Goal: Task Accomplishment & Management: Manage account settings

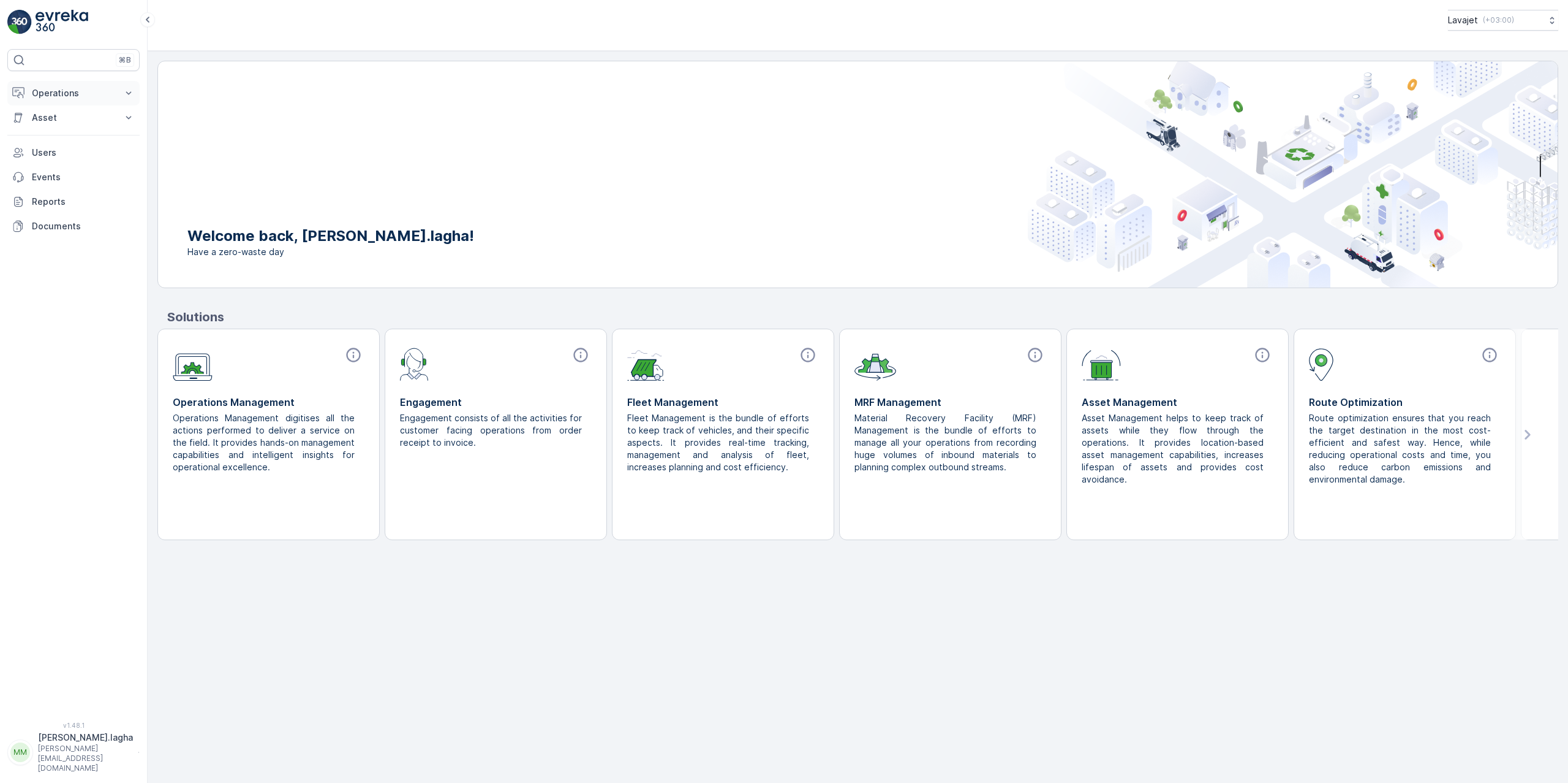
click at [69, 88] on p "Operations" at bounding box center [73, 92] width 84 height 12
click at [52, 191] on link "Settings" at bounding box center [83, 182] width 113 height 17
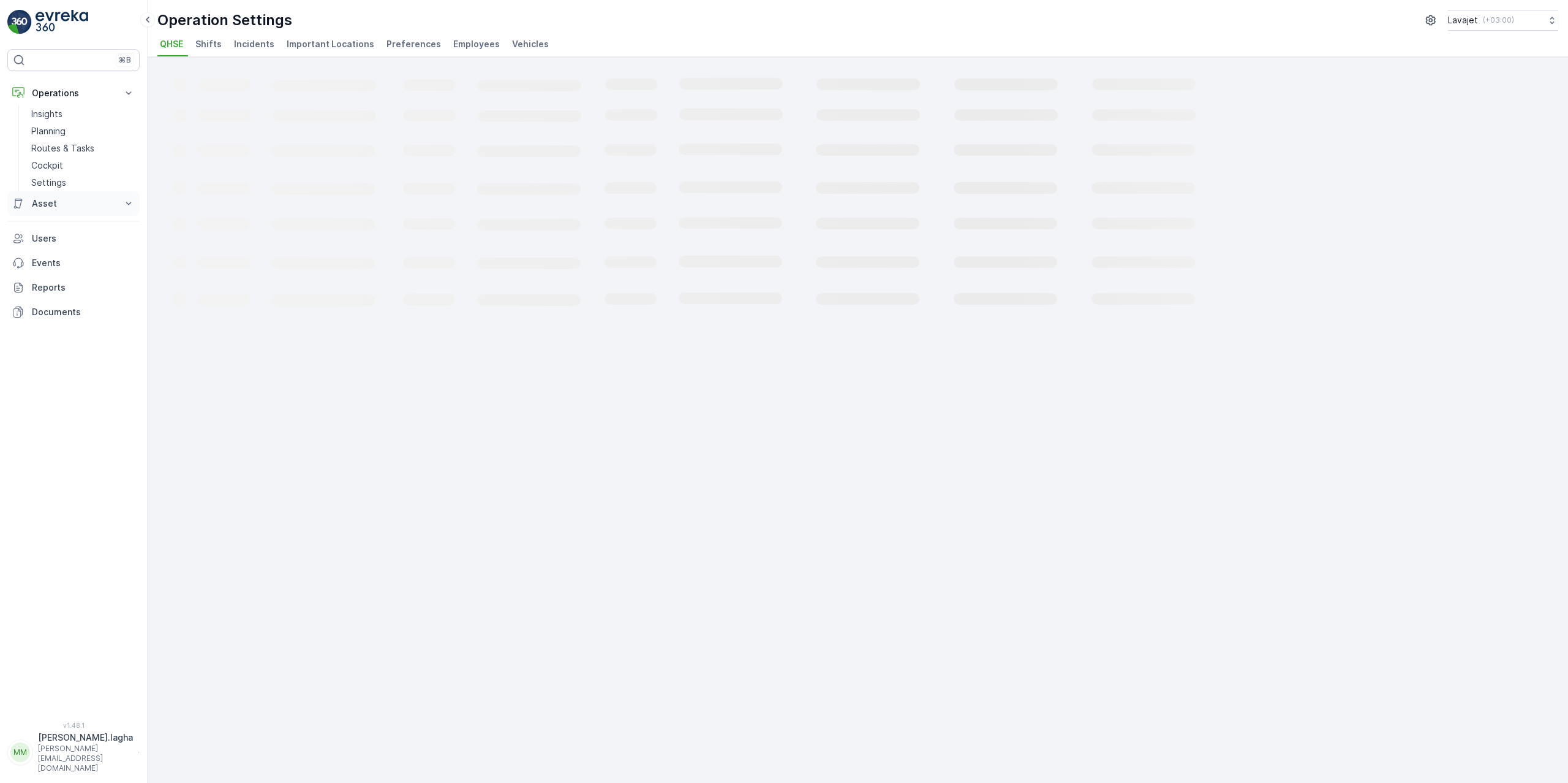
click at [51, 208] on p "Asset" at bounding box center [73, 204] width 84 height 12
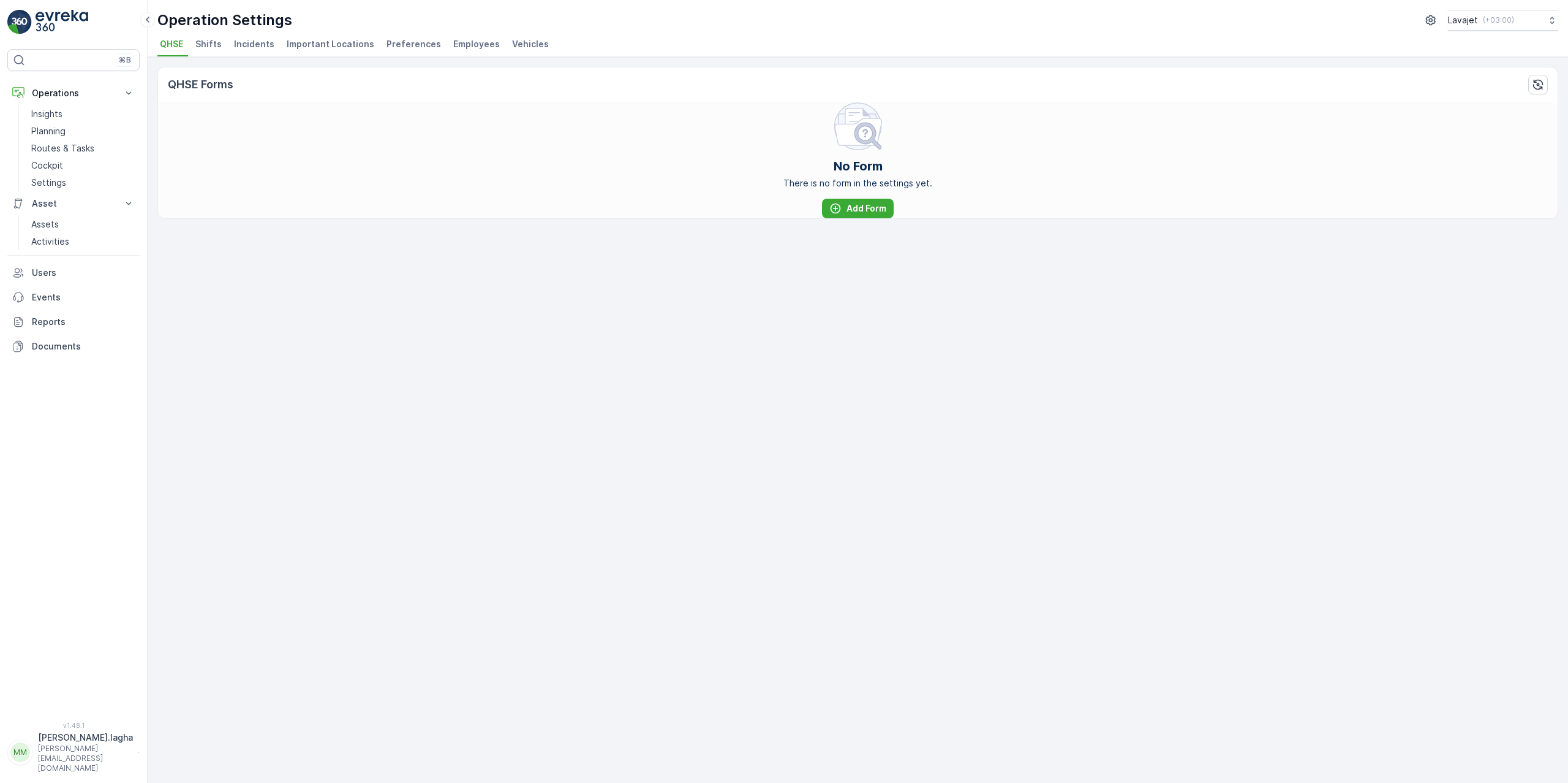
click at [59, 744] on p "[PERSON_NAME].lagha" at bounding box center [86, 737] width 95 height 12
click at [67, 729] on div "Log Out" at bounding box center [74, 724] width 128 height 17
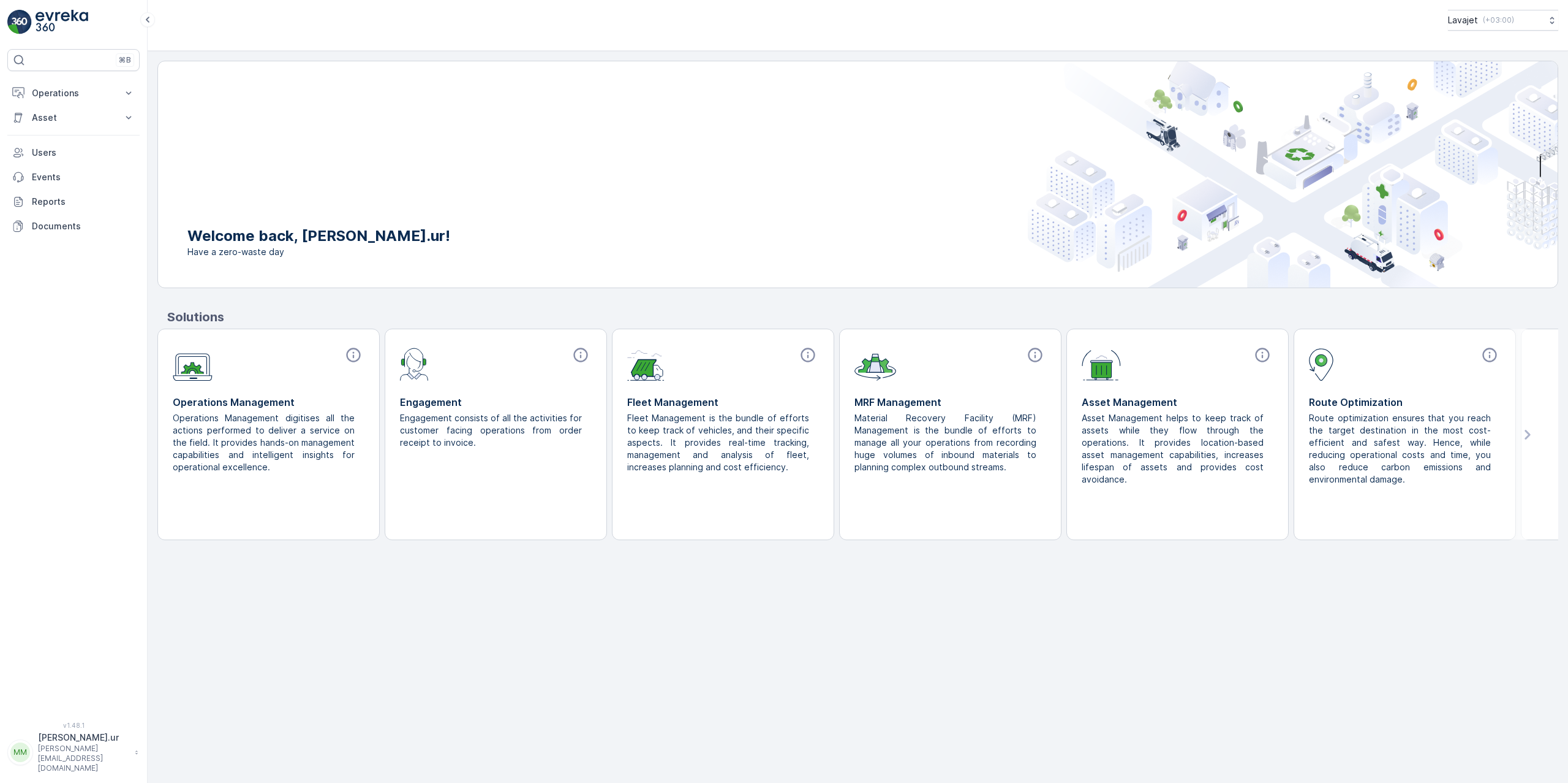
click at [33, 745] on button "MM muhammad.ur m.urrehman@lavajet-group.com" at bounding box center [73, 752] width 133 height 41
click at [56, 727] on span "Log Out" at bounding box center [46, 725] width 33 height 12
click at [87, 755] on p "m.sinno@lavajet-group.com" at bounding box center [84, 758] width 90 height 30
click at [103, 718] on div "Log Out" at bounding box center [74, 724] width 128 height 17
